Goal: Task Accomplishment & Management: Manage account settings

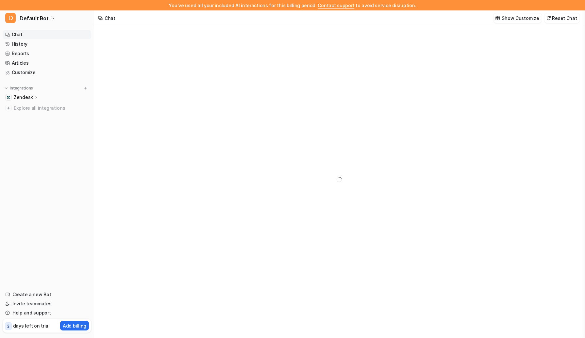
type textarea "**********"
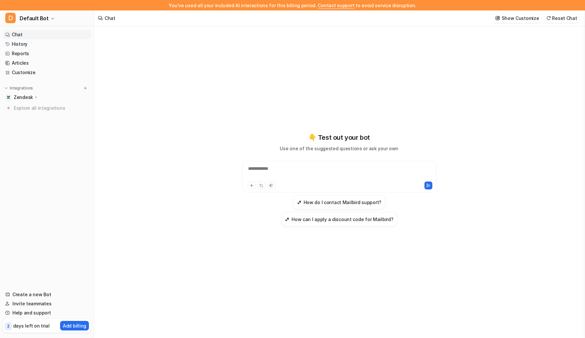
click at [529, 73] on div "**********" at bounding box center [339, 187] width 490 height 322
click at [22, 313] on link "Help and support" at bounding box center [47, 312] width 89 height 9
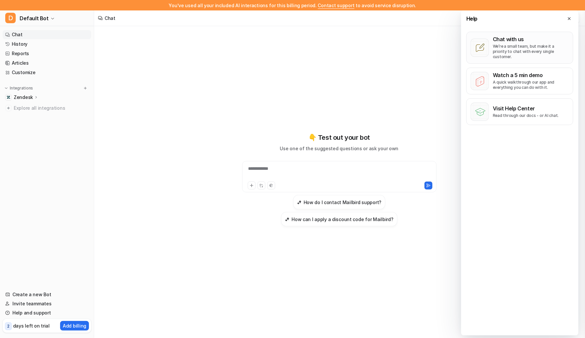
click at [530, 54] on p "We’re a small team, but make it a priority to chat with every single customer." at bounding box center [531, 52] width 76 height 16
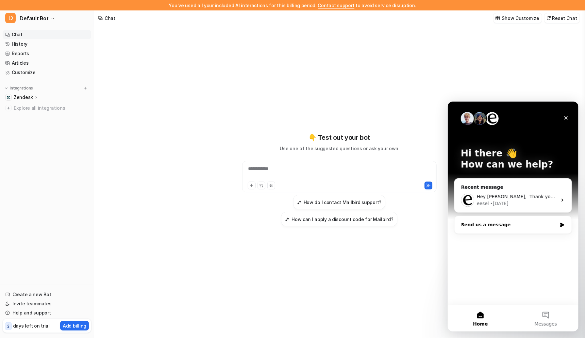
click at [494, 224] on div "Send us a message" at bounding box center [509, 224] width 96 height 7
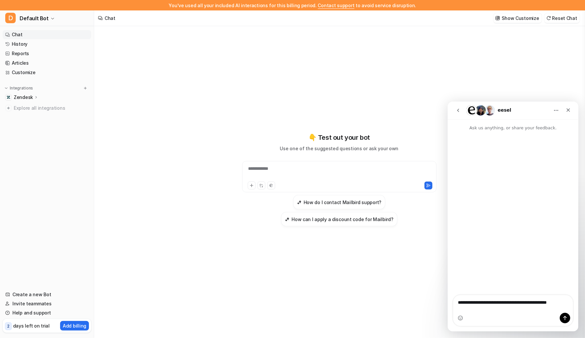
type textarea "**********"
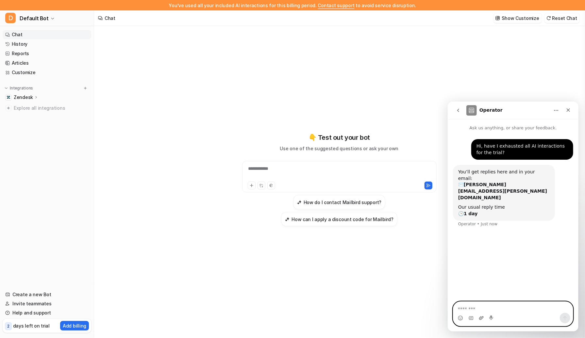
click at [480, 318] on icon "Upload attachment" at bounding box center [480, 317] width 5 height 5
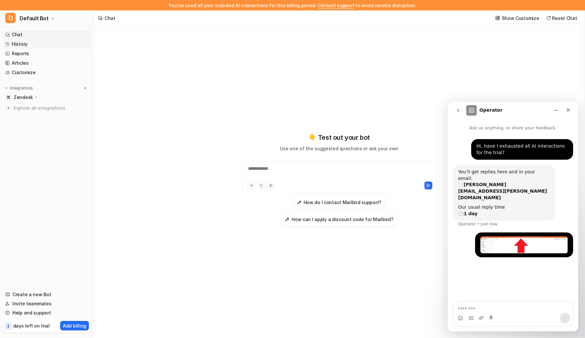
click at [26, 43] on link "History" at bounding box center [47, 44] width 89 height 9
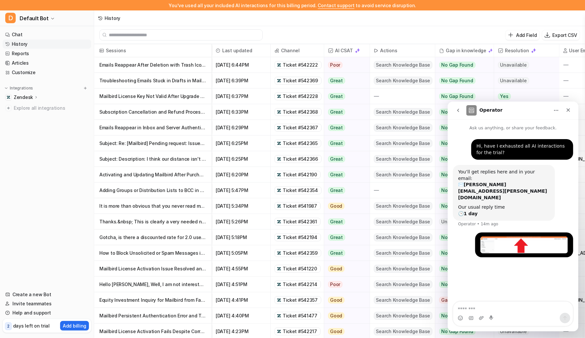
click at [27, 96] on p "Zendesk" at bounding box center [23, 97] width 19 height 7
click at [43, 124] on link "AI Agent" at bounding box center [50, 125] width 82 height 9
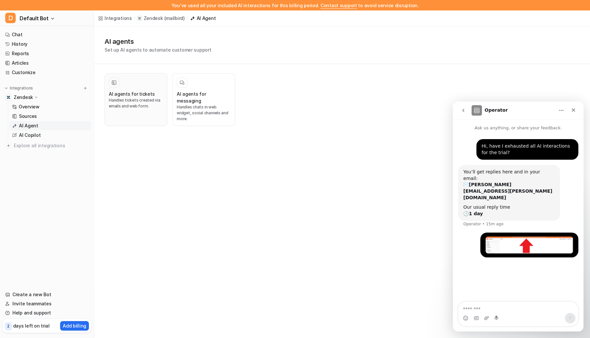
click at [148, 92] on h3 "AI agents for tickets" at bounding box center [132, 93] width 46 height 7
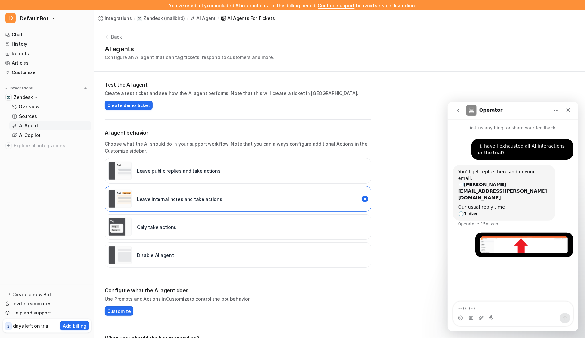
scroll to position [111, 0]
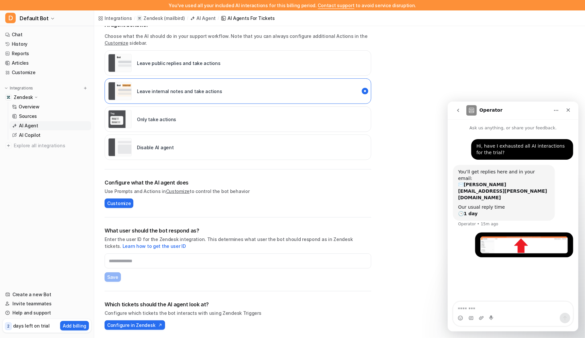
click at [199, 147] on div "Disable AI agent" at bounding box center [238, 147] width 267 height 25
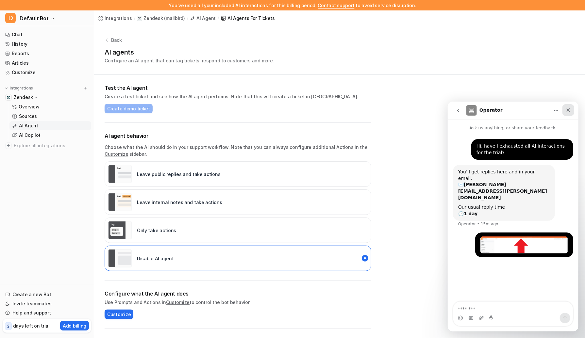
click at [565, 110] on icon "Close" at bounding box center [567, 109] width 5 height 5
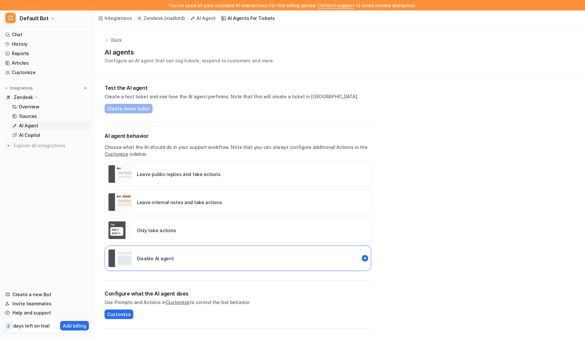
click at [120, 41] on p "Back" at bounding box center [116, 40] width 11 height 7
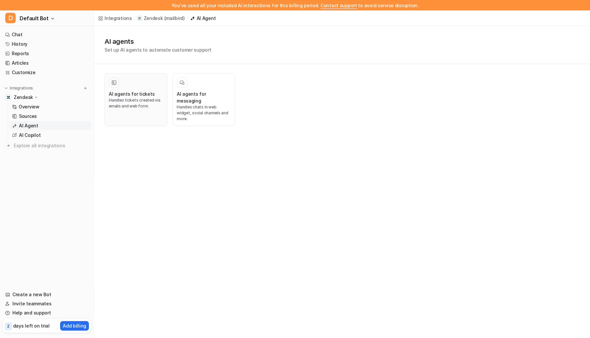
click at [150, 109] on button "AI agents for tickets Handles tickets created via emails and web form." at bounding box center [136, 99] width 63 height 53
